Goal: Go to known website: Access a specific website the user already knows

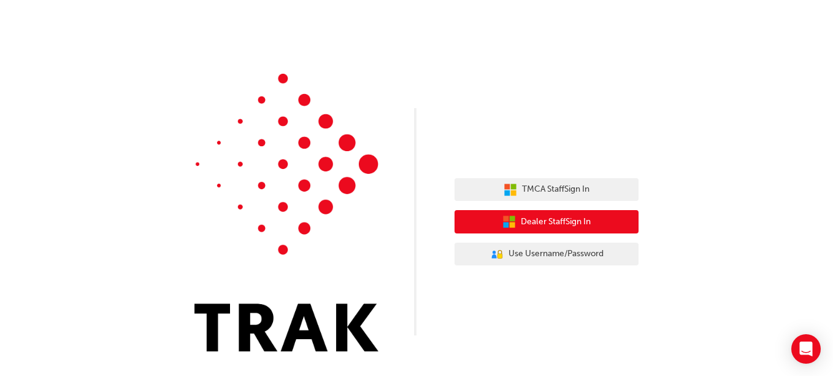
click at [526, 218] on span "Dealer Staff Sign In" at bounding box center [556, 222] width 70 height 14
